Goal: Transaction & Acquisition: Subscribe to service/newsletter

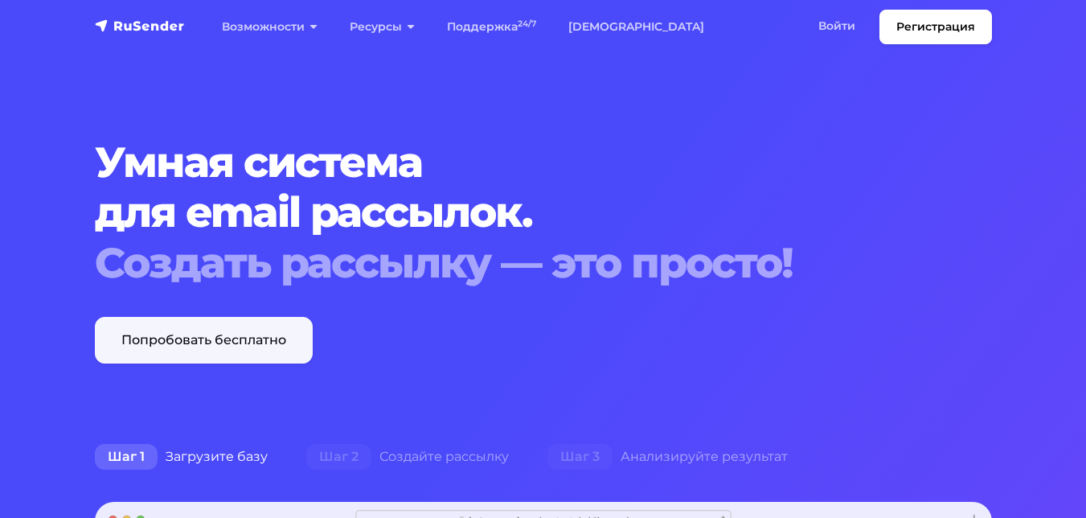
click at [166, 330] on link "Попробовать бесплатно" at bounding box center [204, 340] width 218 height 47
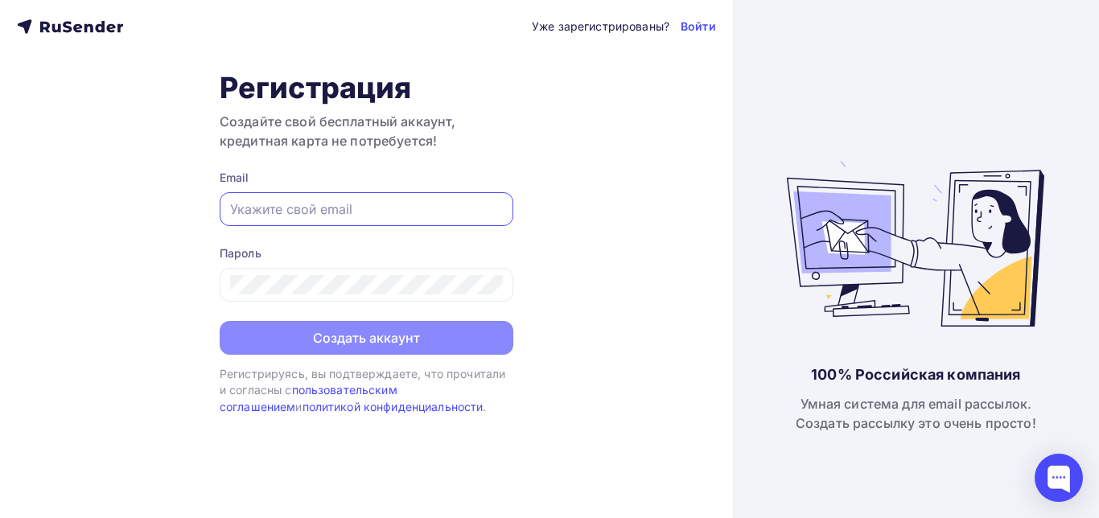
click at [311, 209] on input "text" at bounding box center [366, 208] width 273 height 19
type input "[EMAIL_ADDRESS][DOMAIN_NAME]"
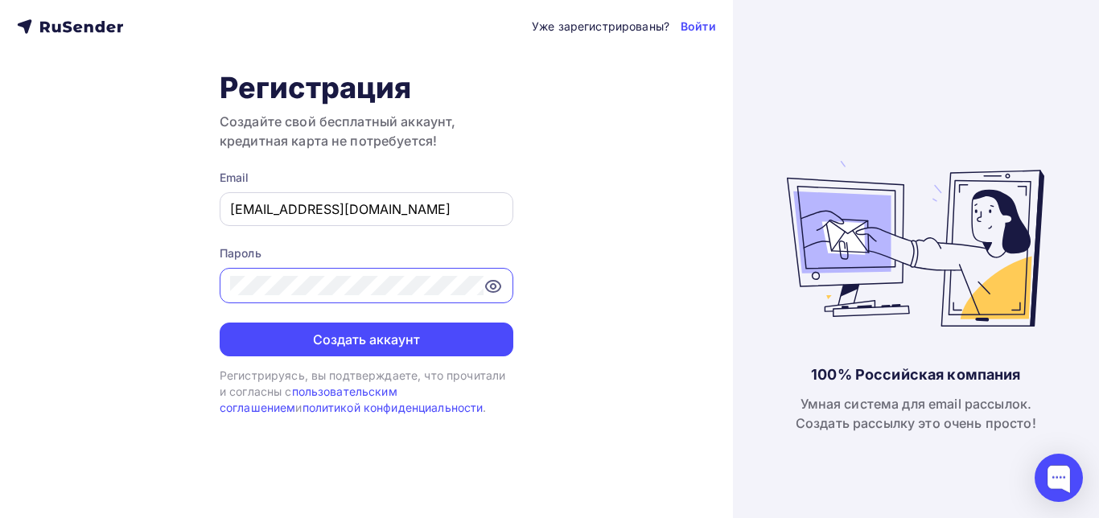
click at [220, 322] on button "Создать аккаунт" at bounding box center [367, 339] width 294 height 34
click at [490, 290] on icon at bounding box center [492, 286] width 19 height 19
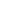
scroll to position [80, 0]
click at [0, 0] on div at bounding box center [0, 0] width 0 height 0
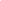
type input "п"
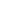
type input "информационное письмо"
click at [0, 0] on link "Списки" at bounding box center [0, 0] width 0 height 0
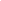
type input "получатели"
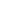
type input "ппопл"
click at [0, 0] on link "Сегменты" at bounding box center [0, 0] width 0 height 0
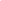
click at [0, 0] on link "Все контакты" at bounding box center [0, 0] width 0 height 0
type textarea "Уважаемые ветераны! Вы получили это письмо, потому что подали заявку на участие…"
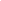
scroll to position [0, 0]
drag, startPoint x: 770, startPoint y: 388, endPoint x: 305, endPoint y: 259, distance: 482.3
paste textarea "dimasdon1@mail.ru goscha.montick@yandex.ru Dvakin50@gmail.com рplgarev74@mail.r…"
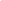
type textarea "dimasdon1@mail.ru goscha.montick@yandex.ru Dvakin50@gmail.com рplgarev74@mail.r…"
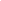
paste input "dimasdon1@mail.ru goscha.montick@yandex.ru Dvakin50@gmail.com рplgarev74@mail.r…"
type input "dimasdon1@mail.ru goscha.montick@yandex.ru Dvakin50@gmail.com рplgarev74@mail.r…"
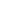
type input "b"
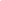
type input "информационное письмо"
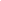
type input "[EMAIL_ADDRESS][DOMAIN_NAME]"
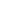
scroll to position [80, 0]
type textarea "dimasdon1@mail.ru goscha.montick@yandex.ru Dvakin50@gmail.com рplgarev74@mail.r…"
